Goal: Complete application form

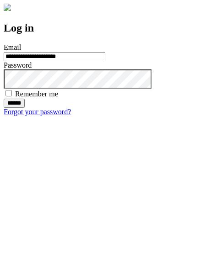
type input "**********"
click at [25, 108] on input "******" at bounding box center [14, 103] width 21 height 9
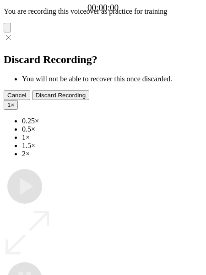
type input "**********"
